Goal: Task Accomplishment & Management: Manage account settings

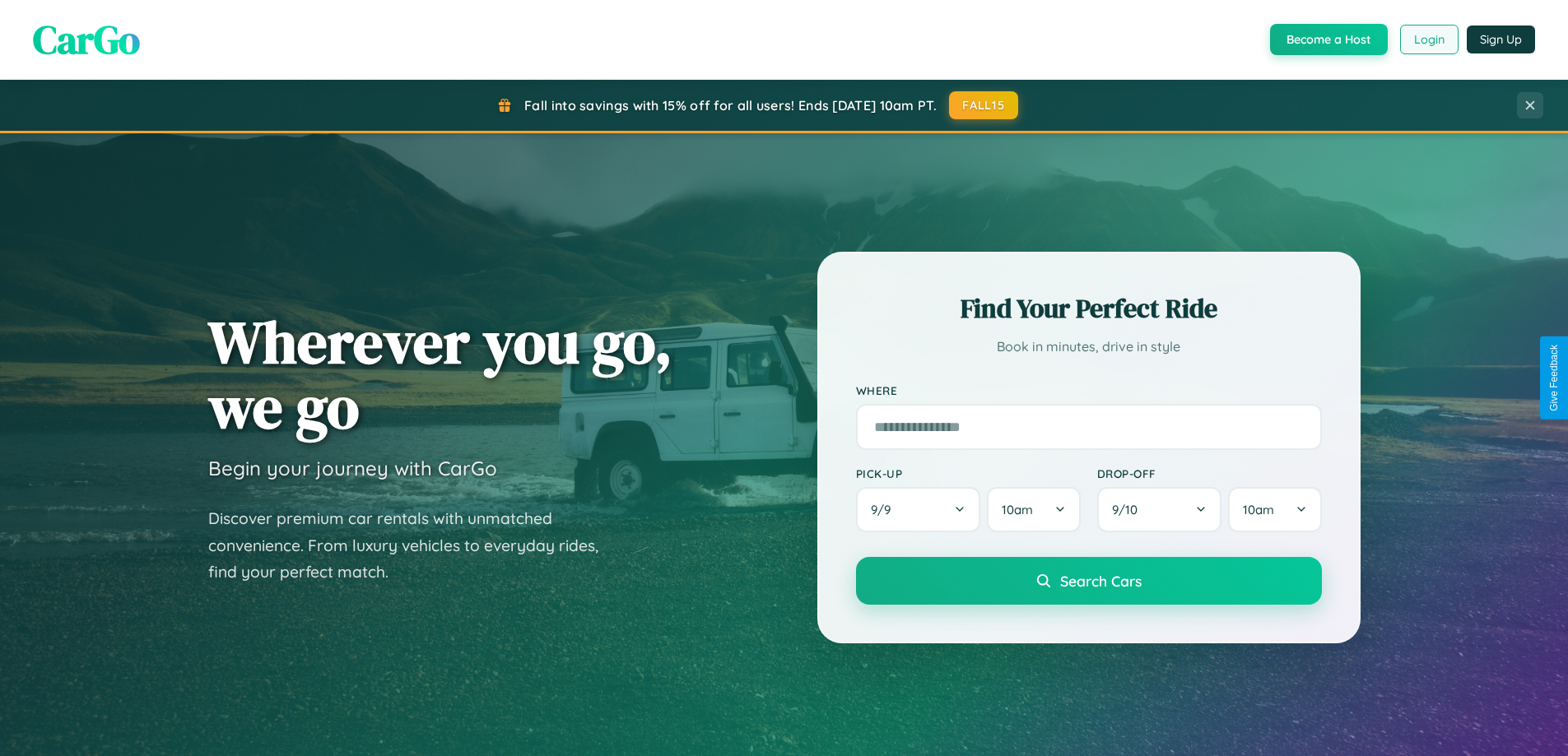
click at [1428, 40] on button "Login" at bounding box center [1429, 40] width 58 height 30
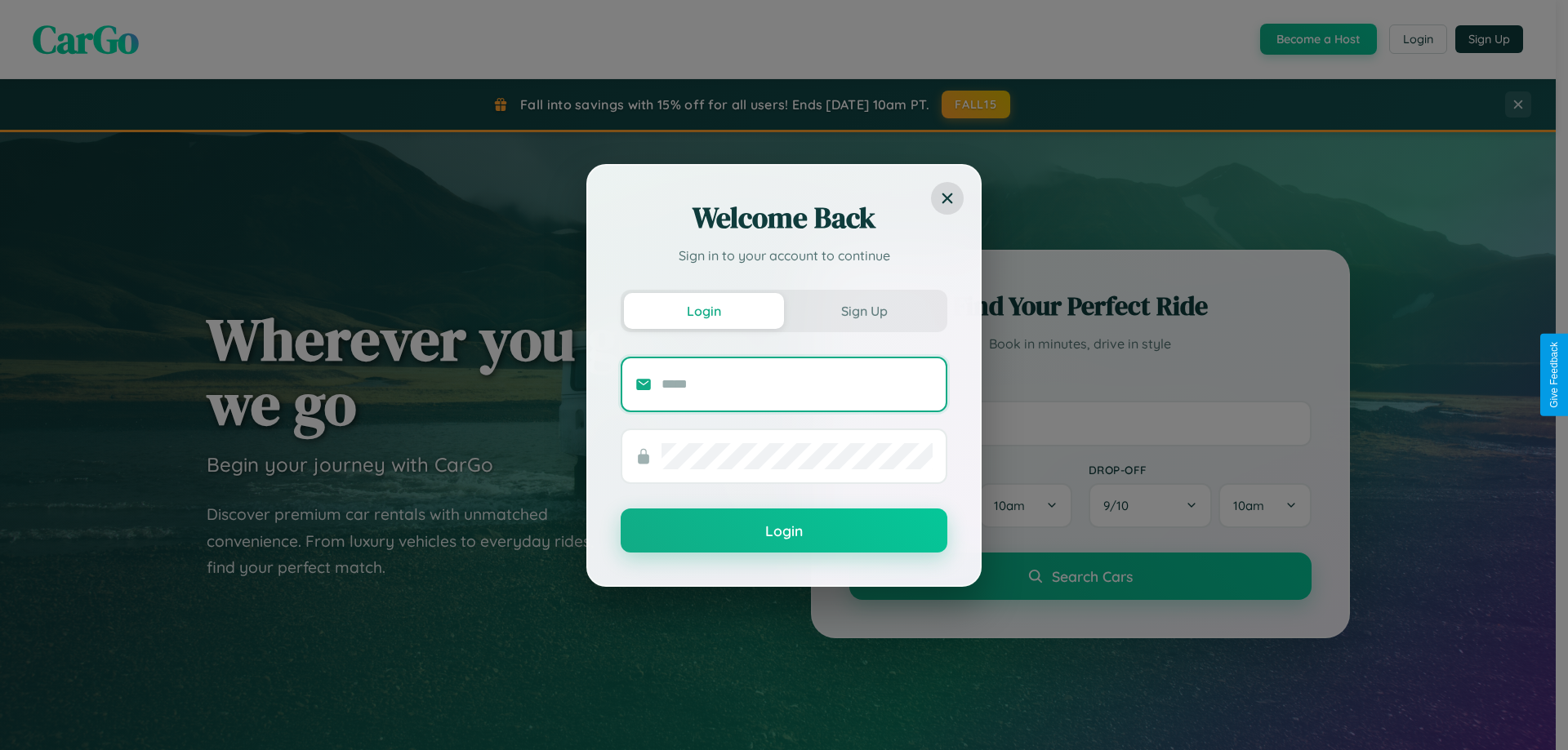
click at [797, 384] on input "text" at bounding box center [797, 384] width 271 height 26
type input "**********"
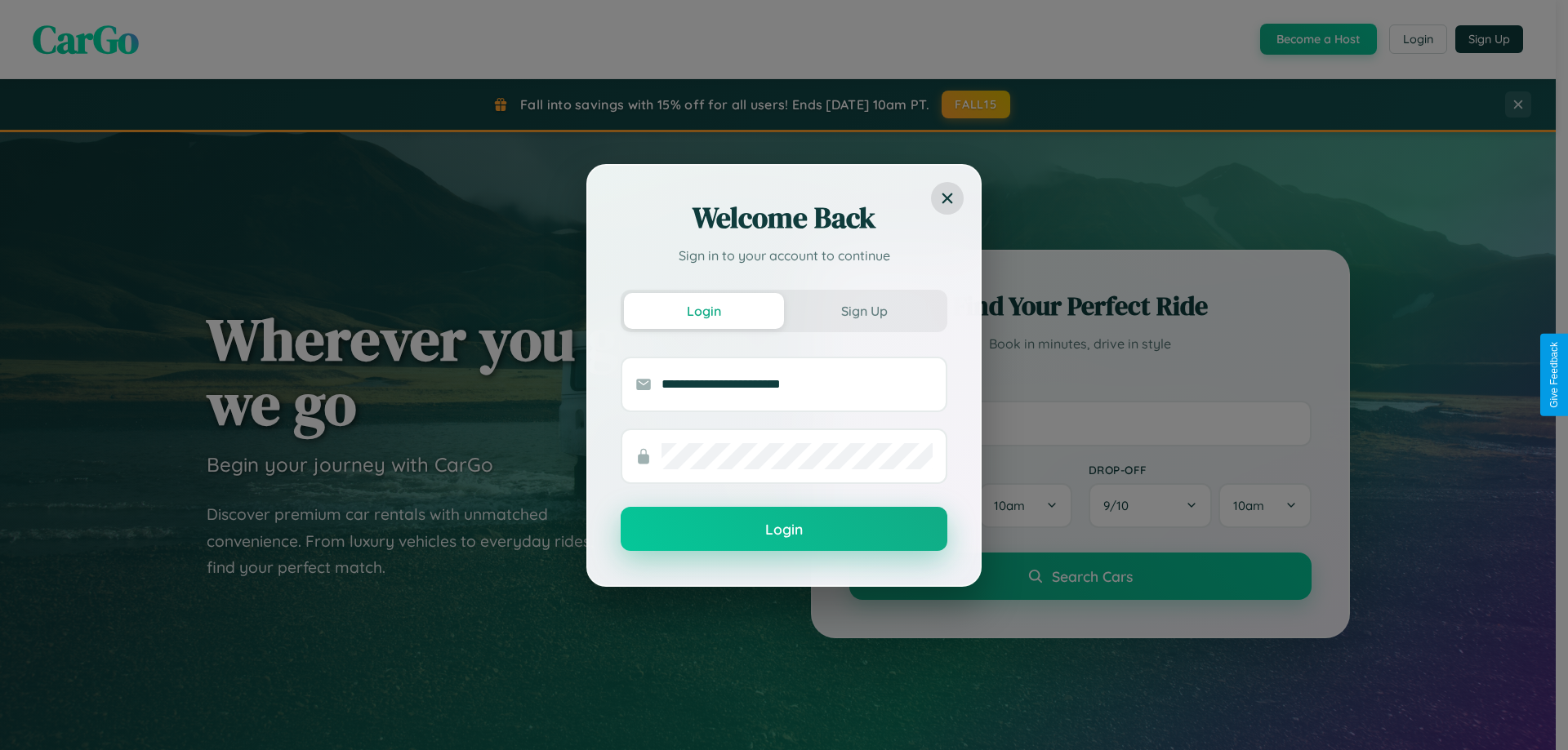
click at [784, 530] on button "Login" at bounding box center [784, 529] width 326 height 44
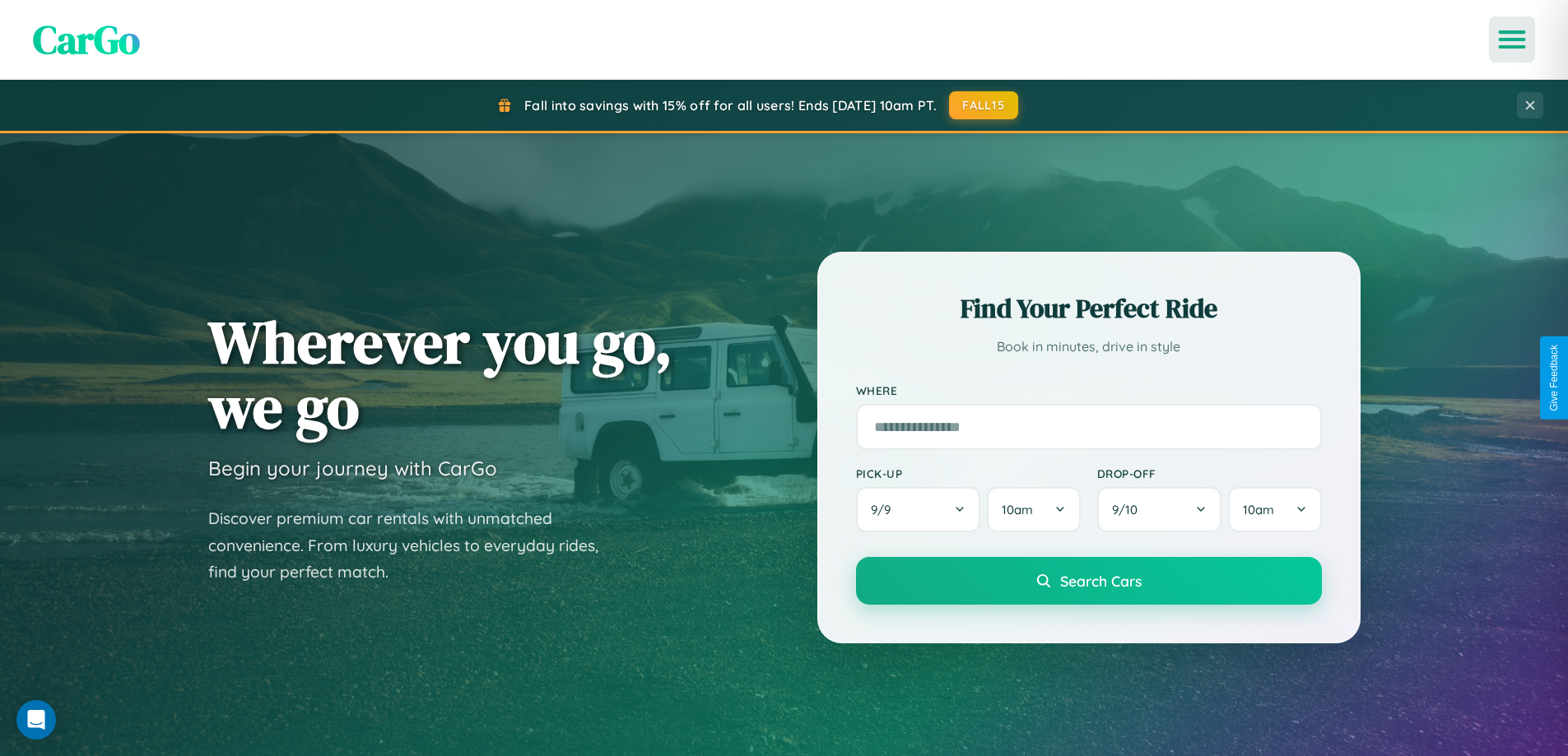
click at [1513, 40] on icon "Open menu" at bounding box center [1513, 40] width 24 height 15
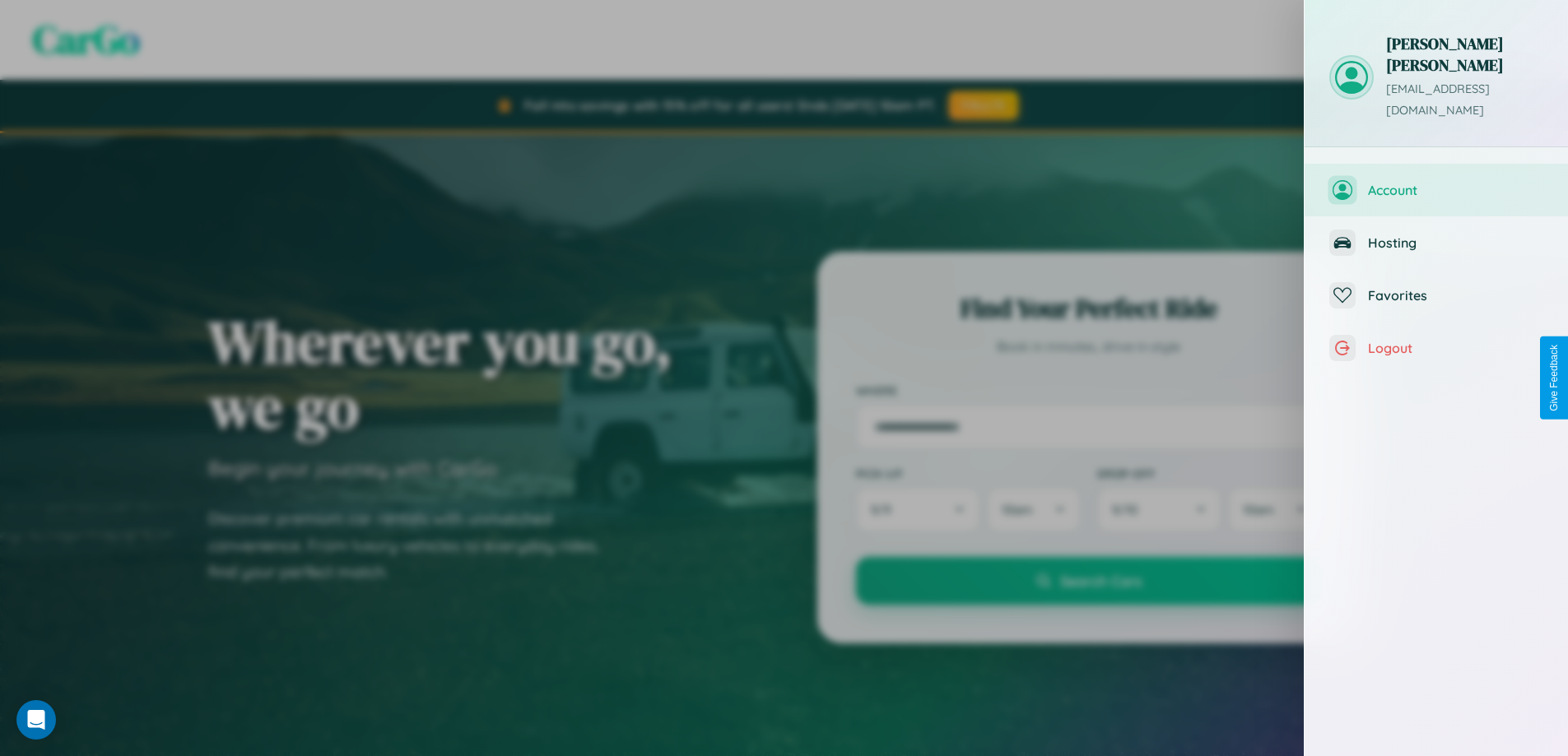
click at [1437, 182] on span "Account" at bounding box center [1456, 190] width 176 height 17
